Goal: Find specific page/section: Find specific page/section

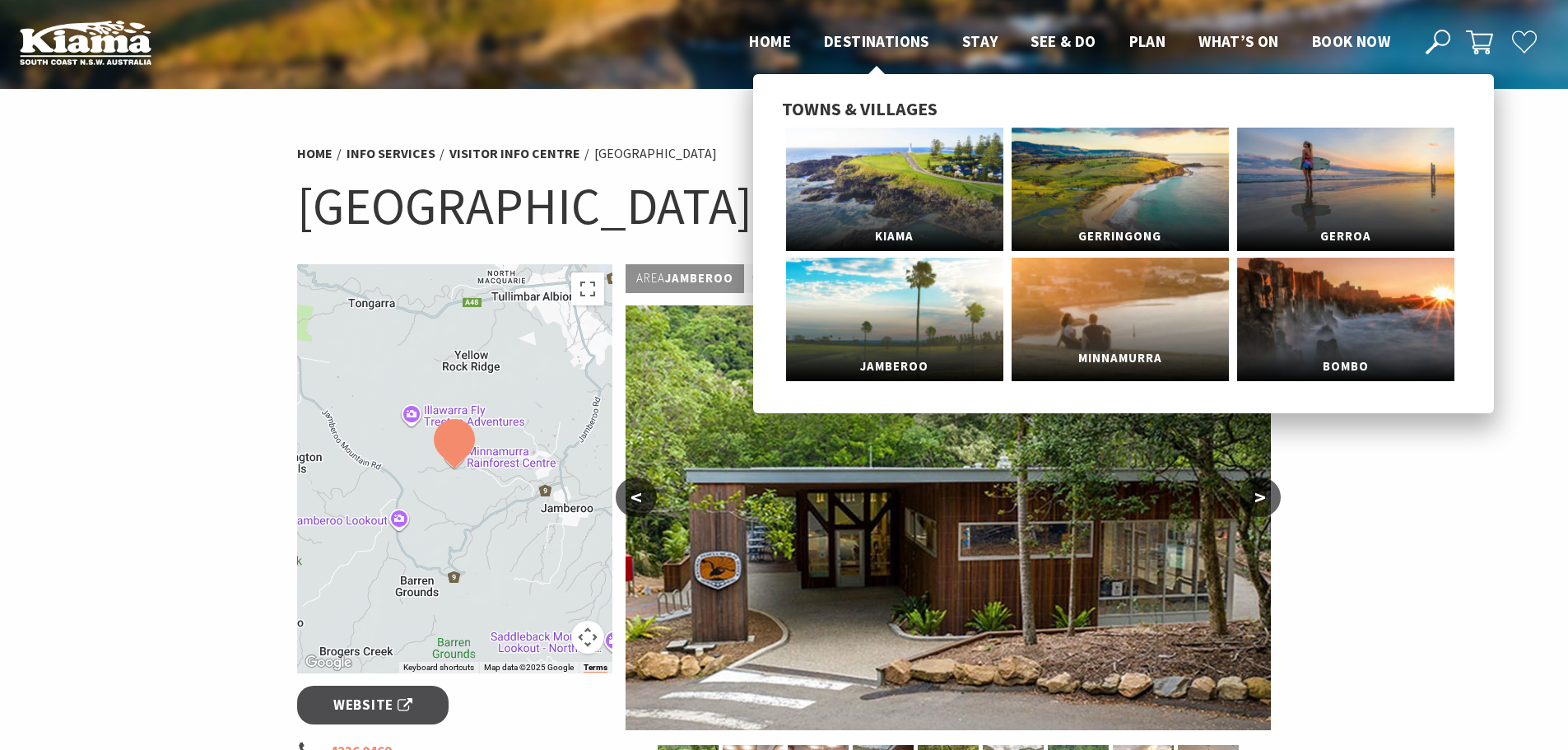
click at [1112, 318] on link "Minnamurra" at bounding box center [1120, 319] width 217 height 123
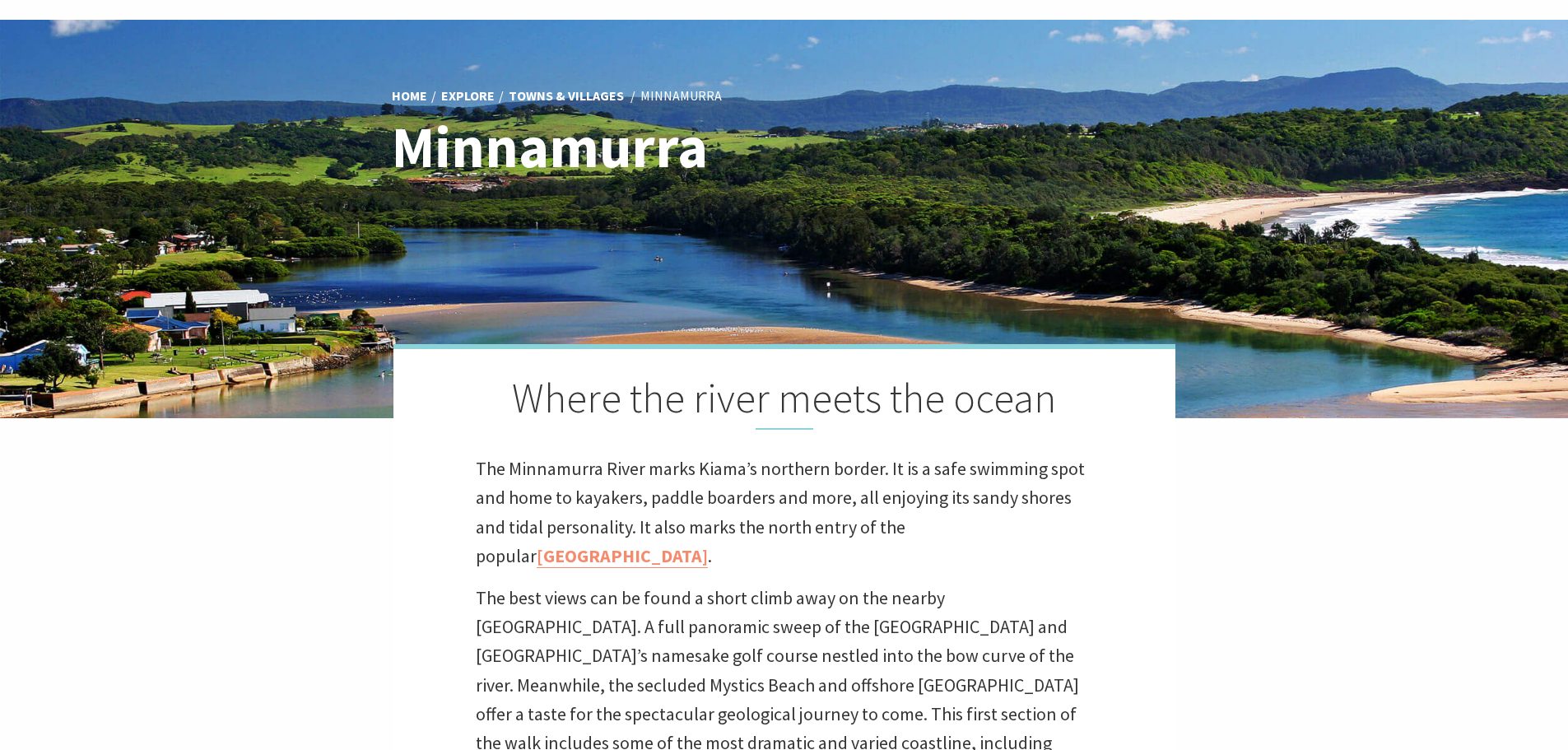
scroll to position [82, 0]
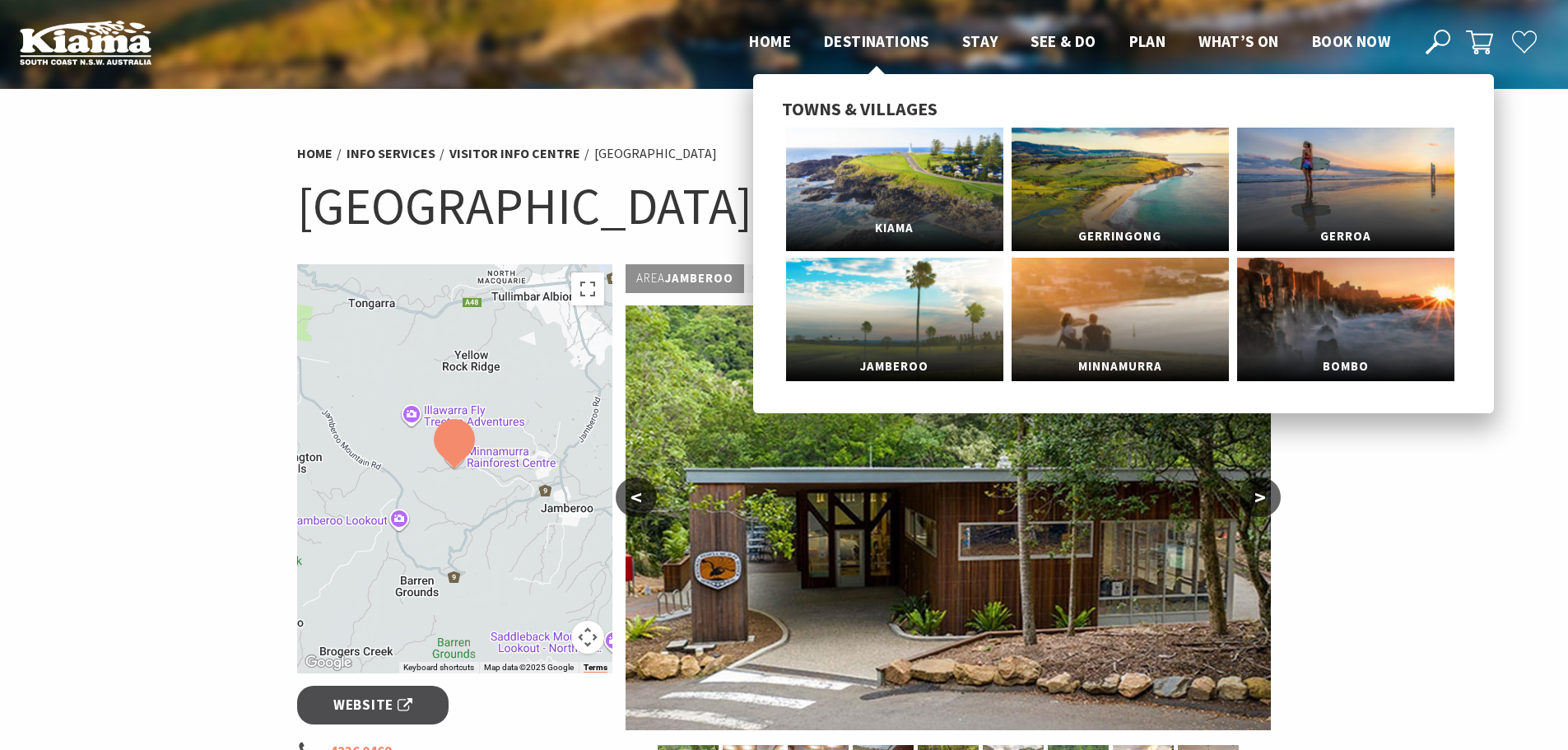
click at [894, 196] on link "Kiama" at bounding box center [894, 189] width 217 height 123
